Goal: Task Accomplishment & Management: Manage account settings

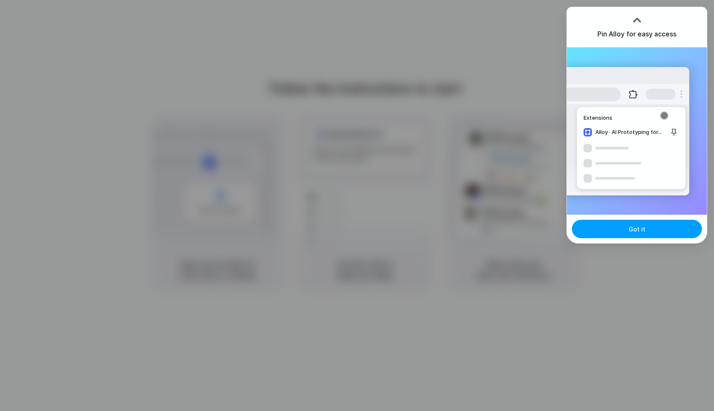
click at [613, 225] on button "Got it" at bounding box center [637, 229] width 130 height 18
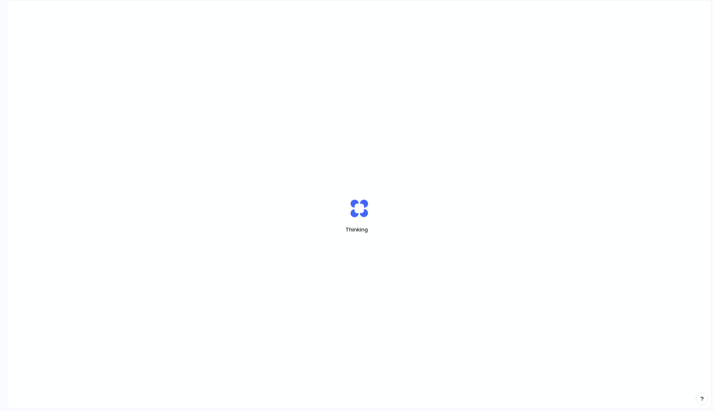
click at [491, 289] on div "Thinking" at bounding box center [359, 215] width 704 height 431
click at [587, 171] on div "Thinking ." at bounding box center [359, 215] width 704 height 431
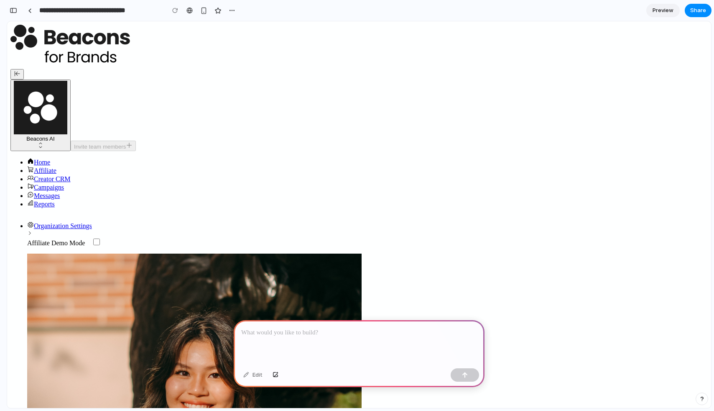
click at [250, 331] on p at bounding box center [359, 333] width 236 height 10
click at [285, 336] on p at bounding box center [359, 333] width 236 height 10
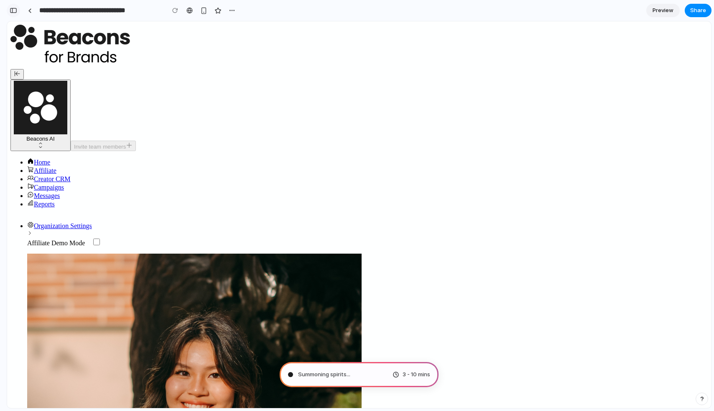
click at [15, 11] on div "button" at bounding box center [14, 11] width 8 height 6
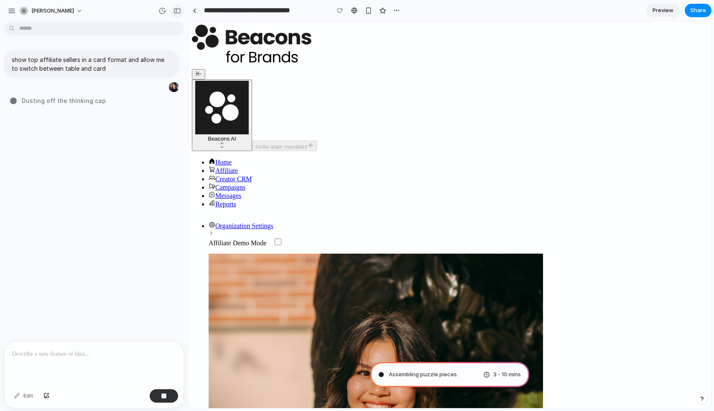
click at [176, 10] on div "button" at bounding box center [178, 11] width 8 height 6
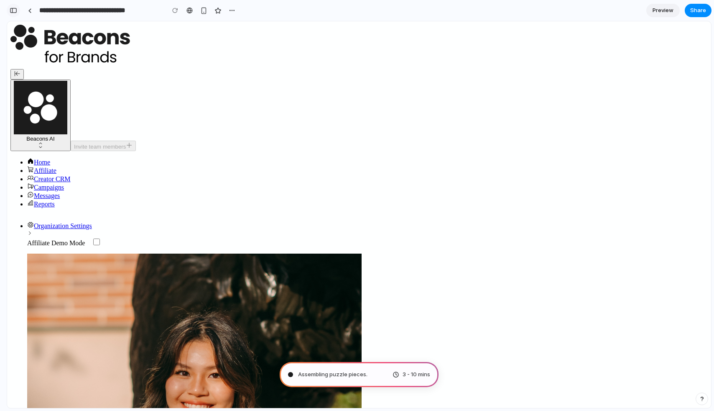
click at [16, 11] on div "button" at bounding box center [14, 11] width 8 height 6
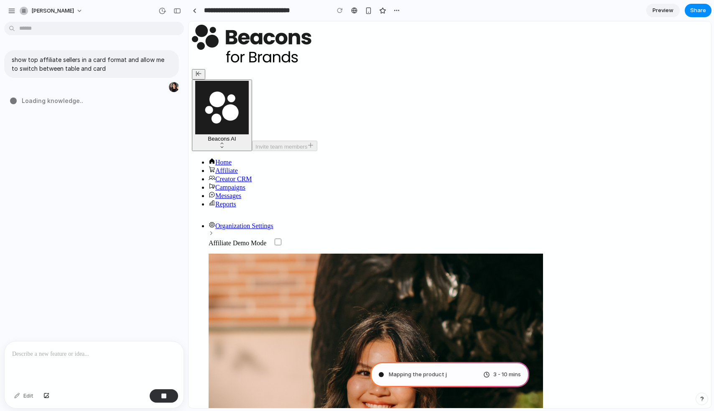
type input "**********"
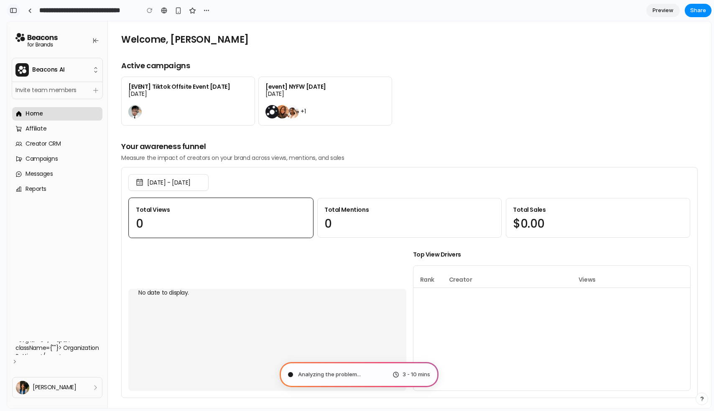
click at [12, 12] on div "button" at bounding box center [14, 11] width 8 height 6
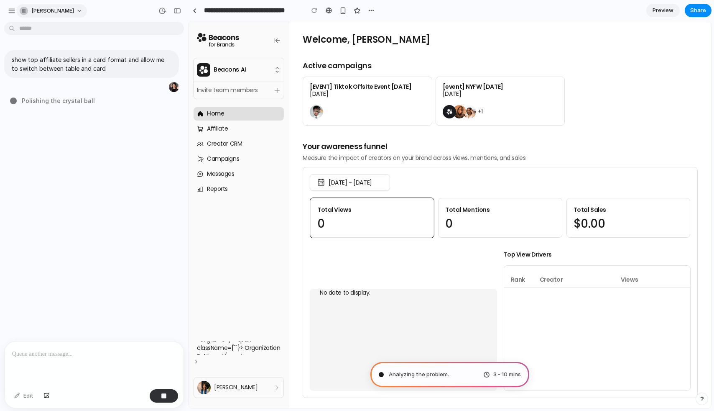
click at [67, 13] on span "[PERSON_NAME]" at bounding box center [52, 11] width 43 height 8
click at [57, 30] on li "Settings" at bounding box center [52, 29] width 69 height 13
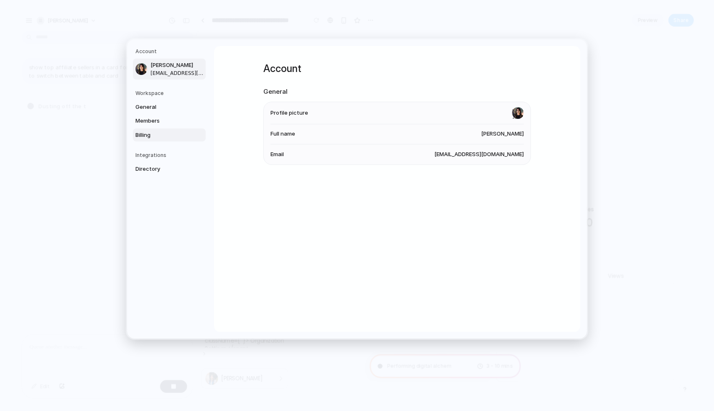
click at [151, 137] on span "Billing" at bounding box center [163, 135] width 54 height 8
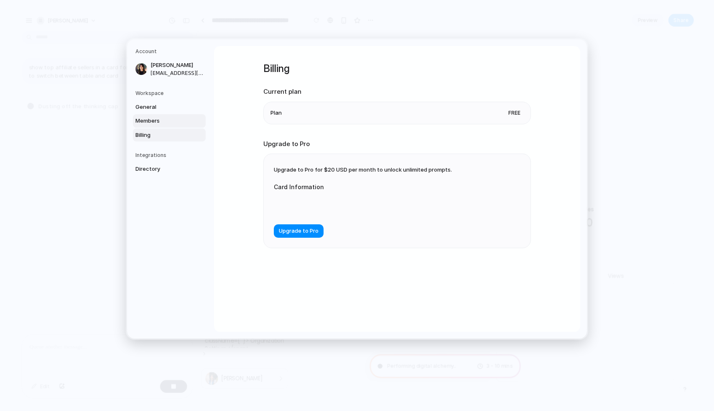
click at [158, 127] on link "Members" at bounding box center [169, 120] width 73 height 13
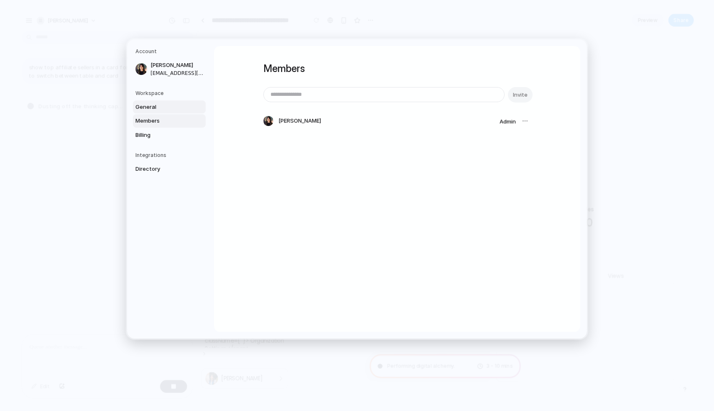
click at [154, 105] on span "General" at bounding box center [163, 107] width 54 height 8
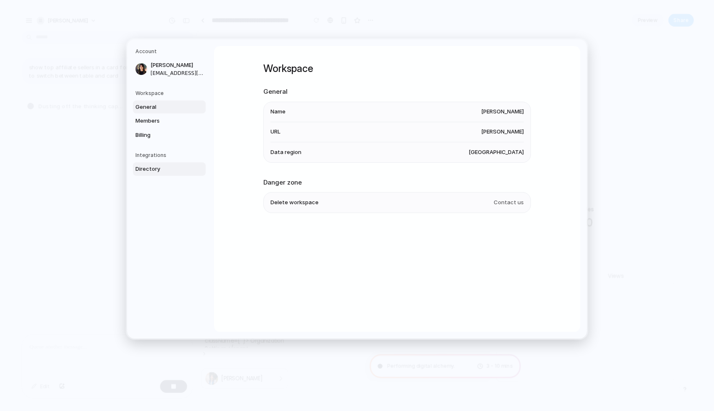
click at [156, 165] on span "Directory" at bounding box center [163, 169] width 54 height 8
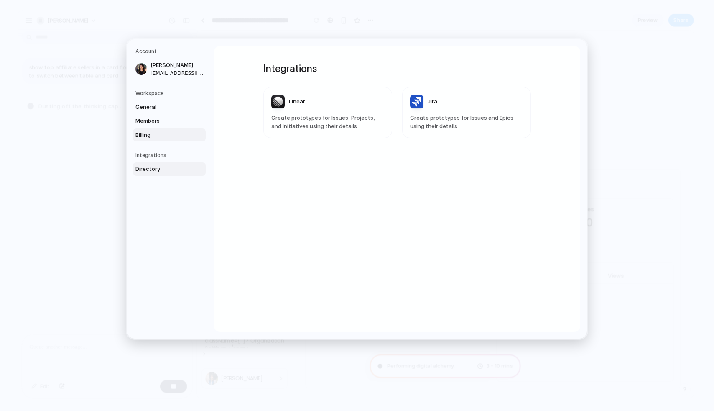
click at [157, 131] on span "Billing" at bounding box center [163, 135] width 54 height 8
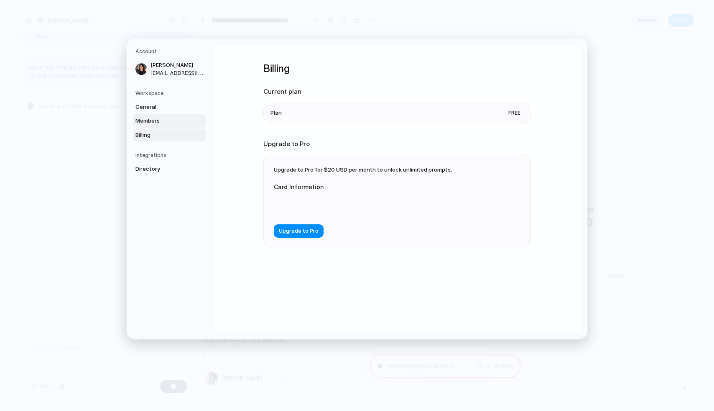
click at [154, 122] on span "Members" at bounding box center [163, 121] width 54 height 8
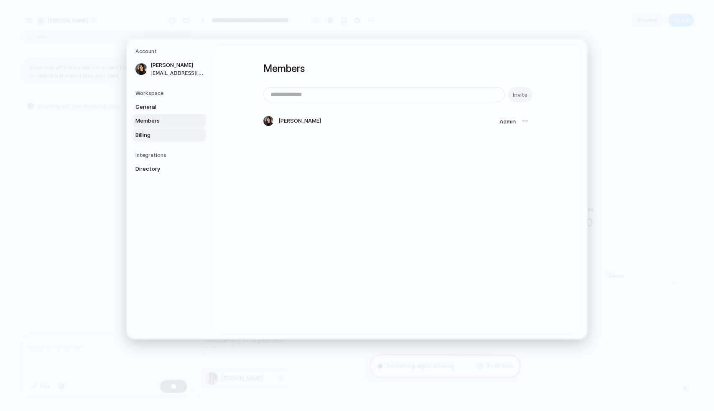
click at [160, 132] on span "Billing" at bounding box center [163, 135] width 54 height 8
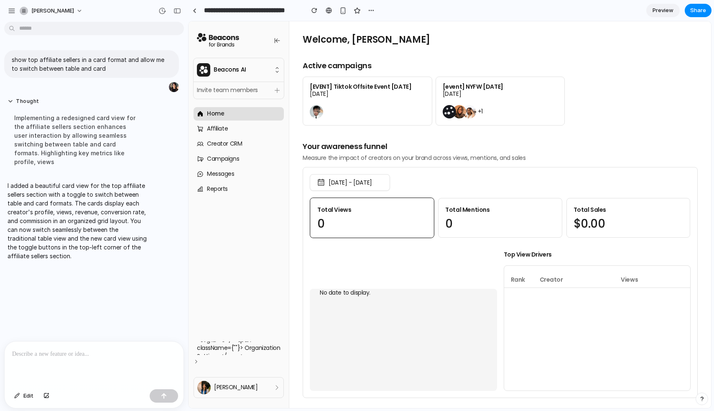
scroll to position [272, 0]
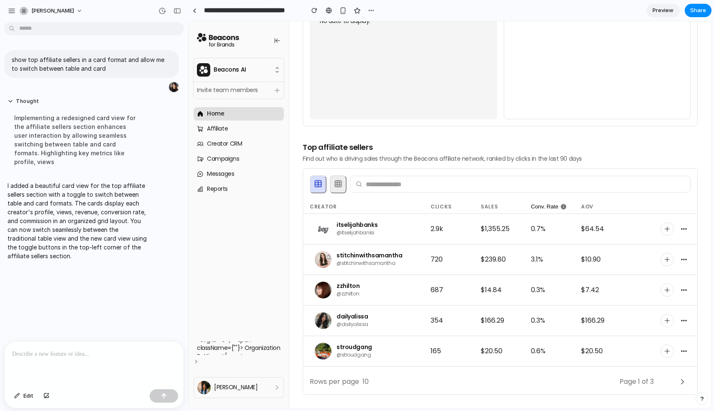
click at [338, 189] on button at bounding box center [338, 184] width 17 height 18
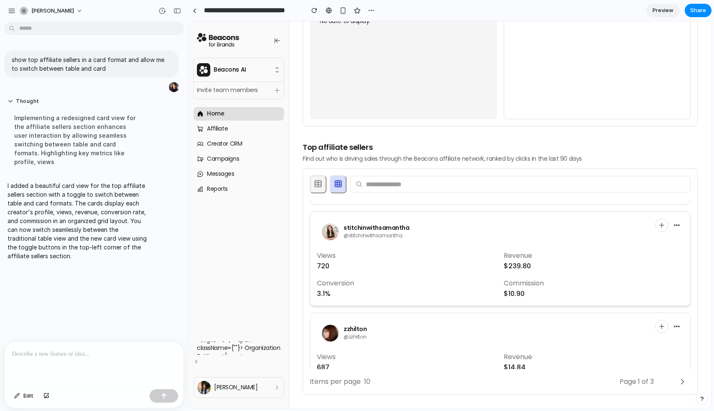
scroll to position [0, 0]
